Goal: Information Seeking & Learning: Check status

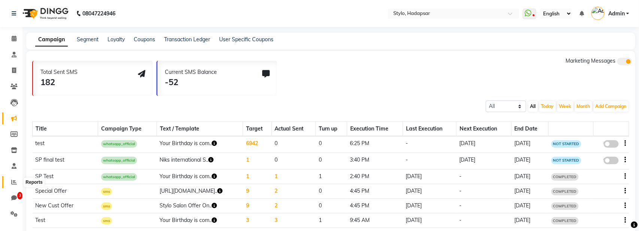
click at [12, 62] on icon at bounding box center [14, 182] width 6 height 6
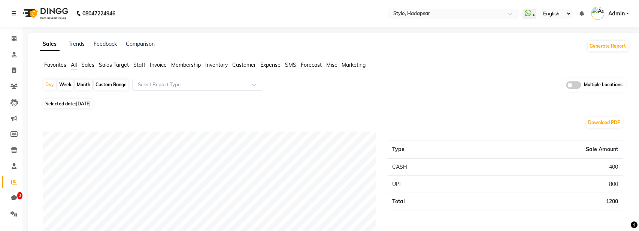
click at [85, 62] on span "Sales" at bounding box center [87, 64] width 13 height 7
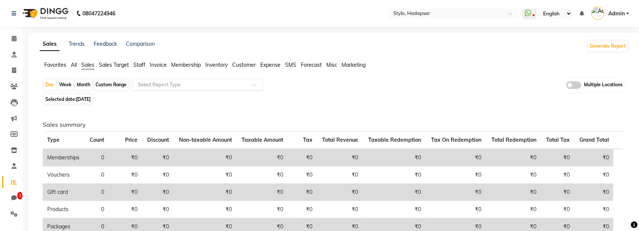
click at [179, 62] on input "text" at bounding box center [190, 84] width 108 height 7
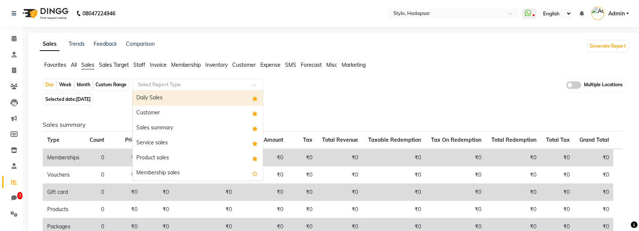
click at [187, 62] on div "Daily Sales" at bounding box center [198, 98] width 130 height 15
select select "filtered_report"
select select "csv"
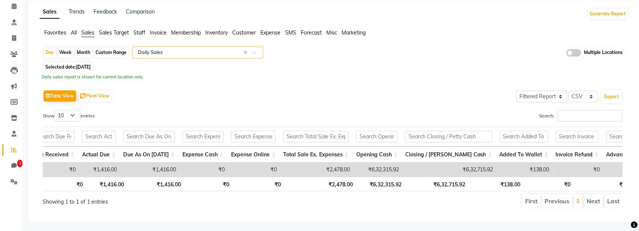
scroll to position [0, 727]
click at [91, 62] on span "[DATE]" at bounding box center [83, 67] width 15 height 6
select select "9"
select select "2025"
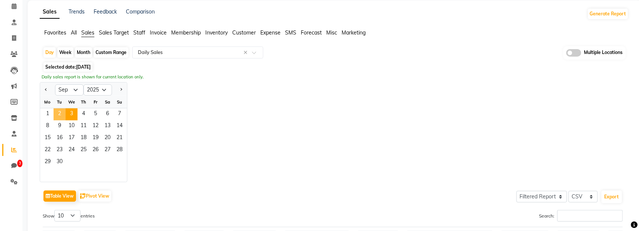
click at [58, 62] on span "2" at bounding box center [60, 114] width 12 height 12
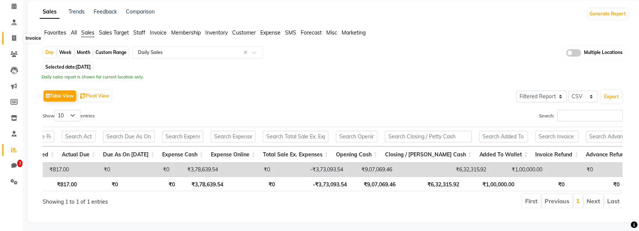
click at [14, 41] on span at bounding box center [13, 38] width 13 height 9
select select "service"
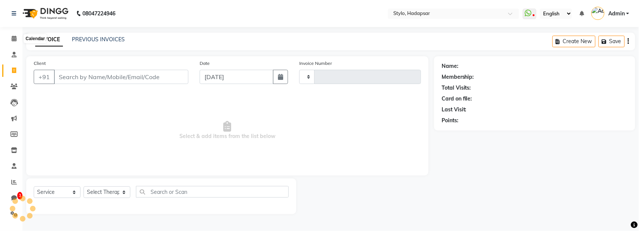
type input "766"
select select "157"
click at [103, 39] on link "PREVIOUS INVOICES" at bounding box center [98, 39] width 53 height 7
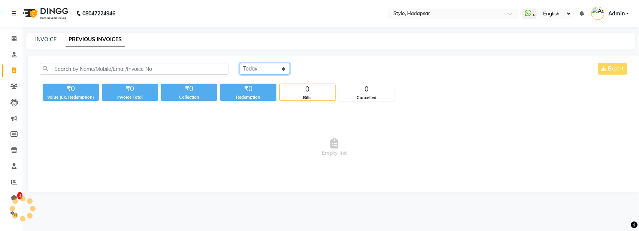
click at [256, 62] on select "[DATE] [DATE] Custom Range" at bounding box center [265, 69] width 50 height 12
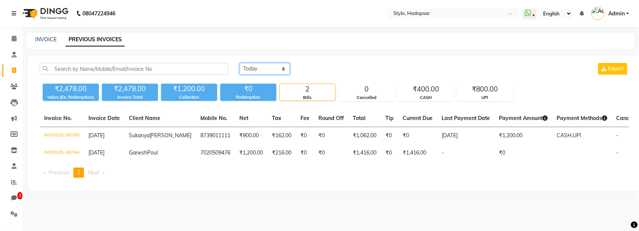
select select "[DATE]"
click at [240, 62] on select "[DATE] [DATE] Custom Range" at bounding box center [265, 69] width 50 height 12
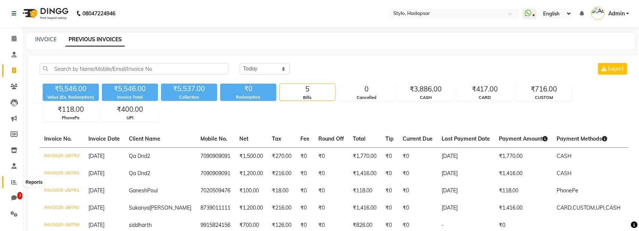
click at [10, 62] on span at bounding box center [13, 182] width 13 height 9
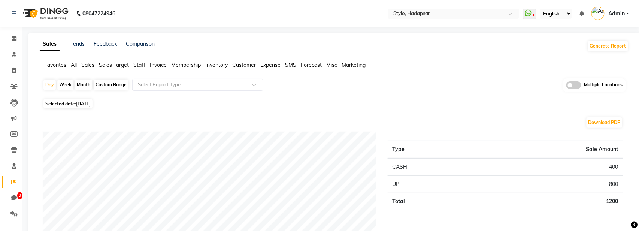
click at [85, 62] on span "Sales" at bounding box center [87, 64] width 13 height 7
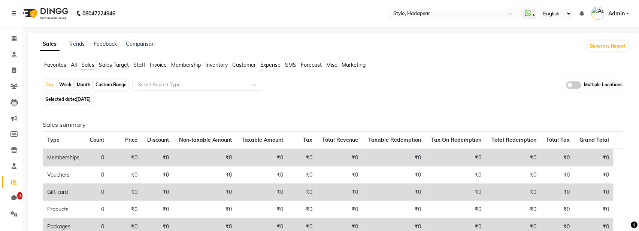
click at [76, 62] on span "Selected date: [DATE]" at bounding box center [67, 98] width 49 height 9
select select "9"
select select "2025"
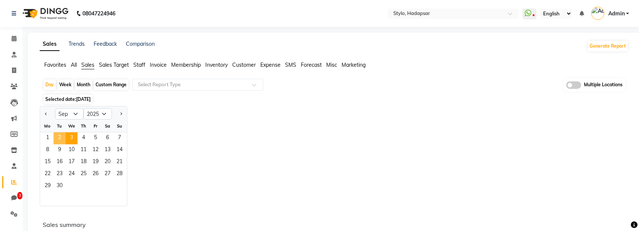
click at [55, 62] on span "2" at bounding box center [60, 138] width 12 height 12
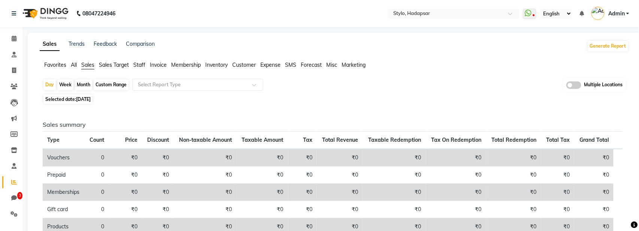
scroll to position [20, 0]
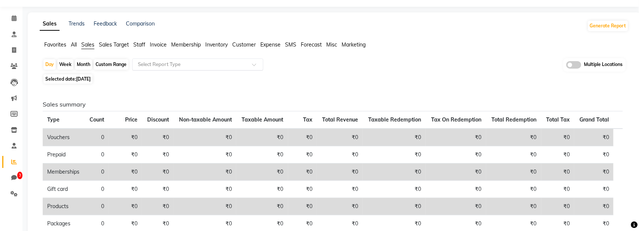
click at [223, 59] on div "Select Report Type" at bounding box center [197, 64] width 131 height 12
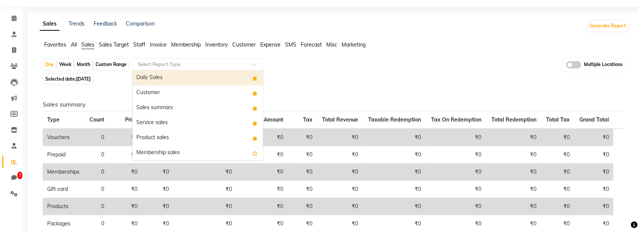
click at [208, 62] on div "Daily Sales" at bounding box center [198, 77] width 130 height 15
select select "filtered_report"
select select "csv"
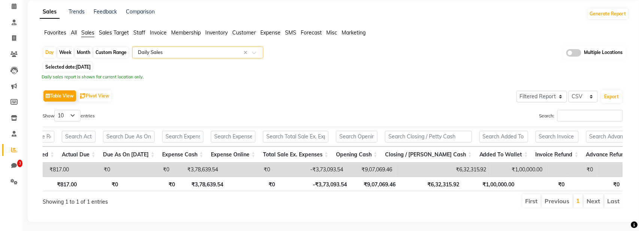
scroll to position [0, 6]
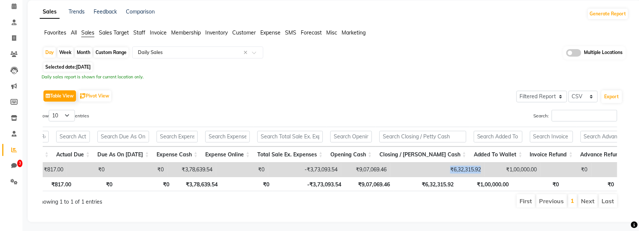
drag, startPoint x: 421, startPoint y: 167, endPoint x: 463, endPoint y: 167, distance: 41.9
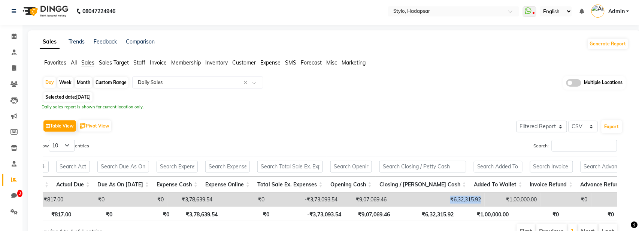
scroll to position [32, 0]
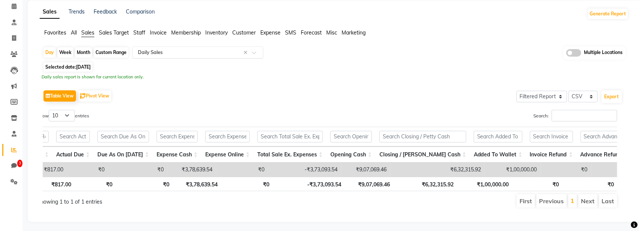
click at [191, 51] on input "text" at bounding box center [190, 52] width 108 height 7
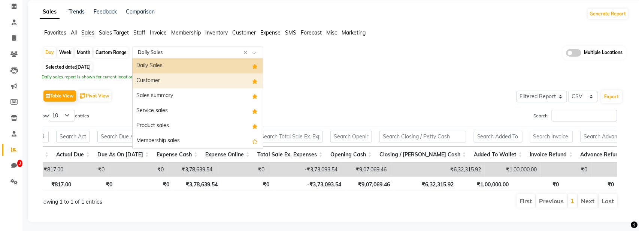
click at [180, 62] on div "Customer" at bounding box center [198, 80] width 130 height 15
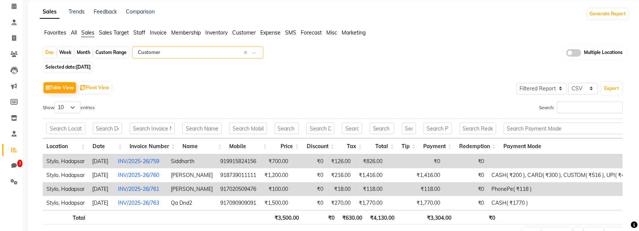
scroll to position [0, 0]
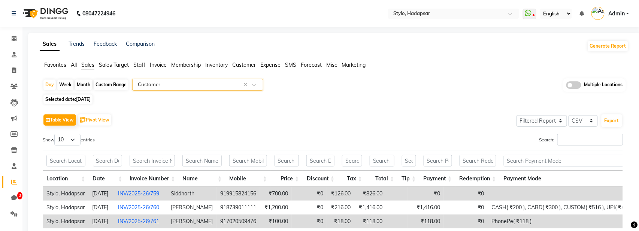
click at [188, 62] on input "text" at bounding box center [190, 84] width 108 height 7
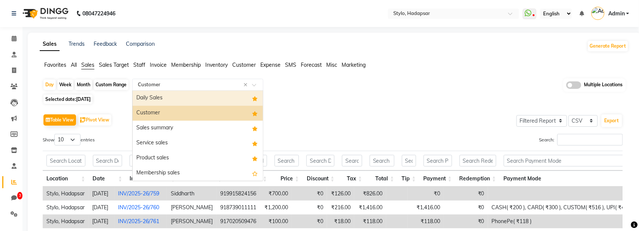
click at [182, 62] on div "Daily Sales" at bounding box center [198, 98] width 130 height 15
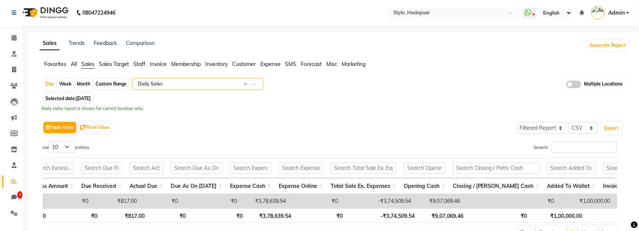
scroll to position [0, 641]
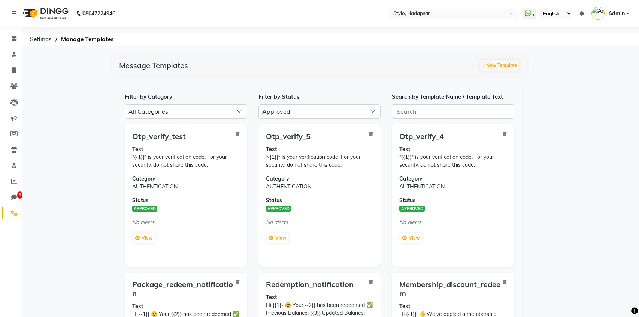
select select "APPROVED"
